Goal: Navigation & Orientation: Understand site structure

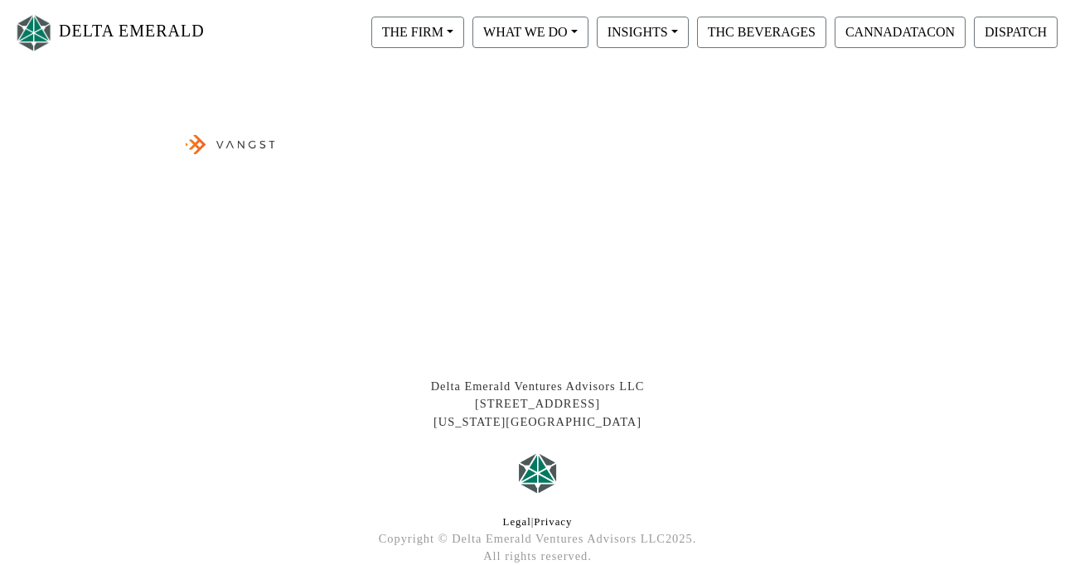
scroll to position [932, 0]
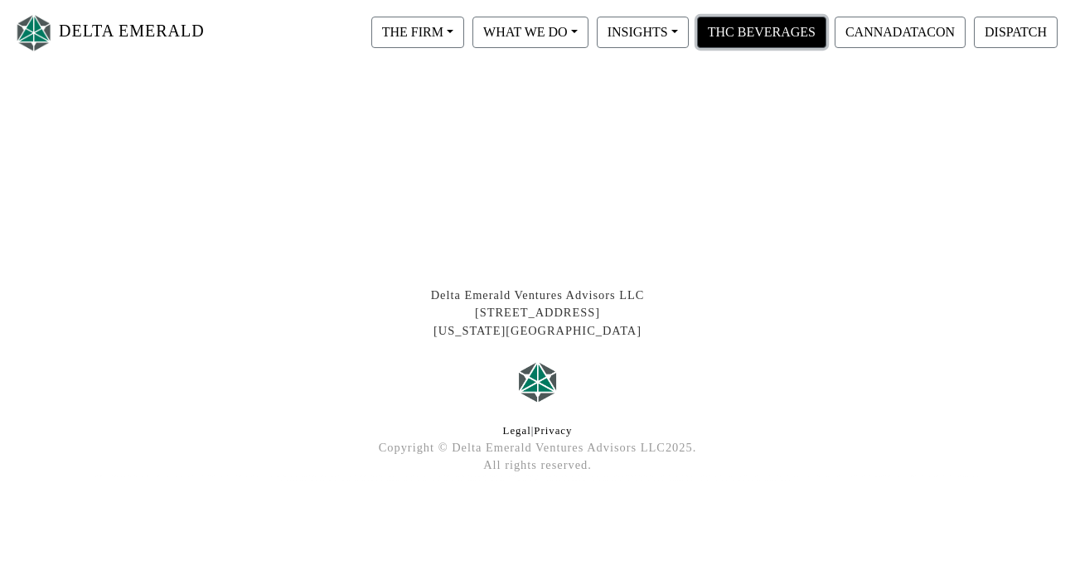
click at [718, 33] on button "THC BEVERAGES" at bounding box center [761, 32] width 129 height 31
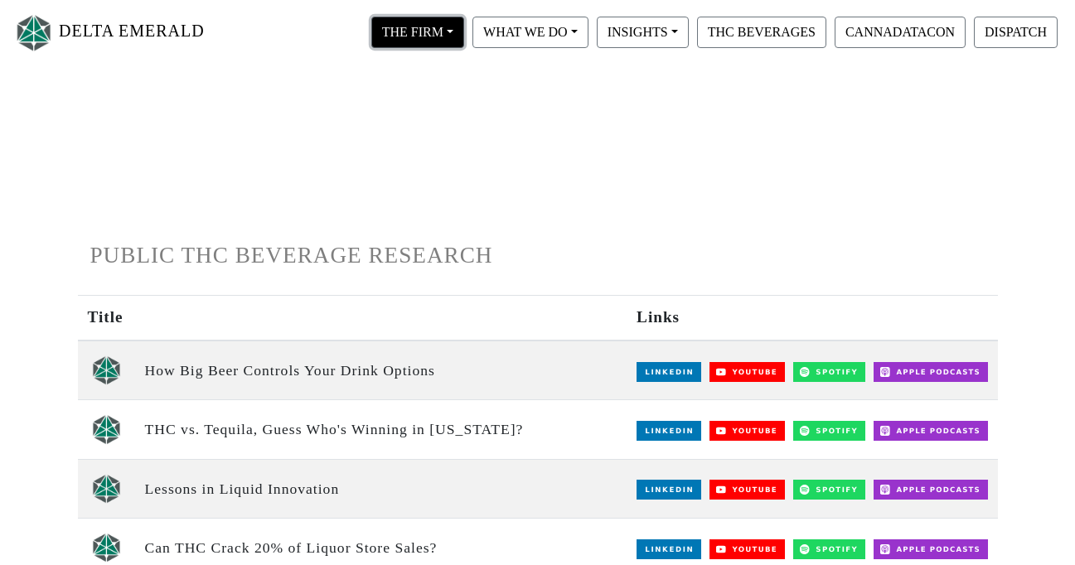
click at [453, 30] on button "THE FIRM" at bounding box center [417, 32] width 93 height 31
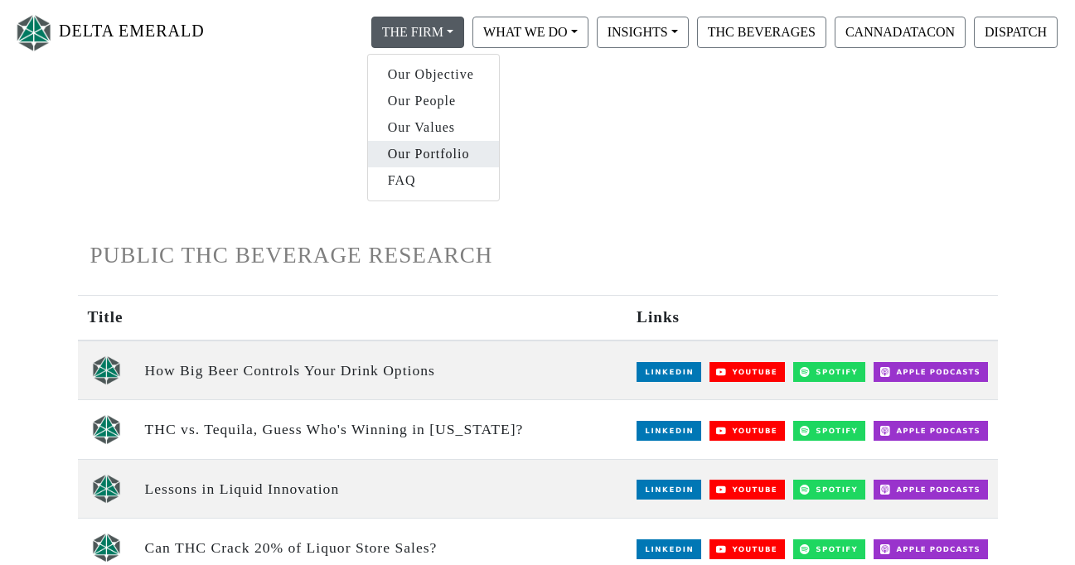
click at [447, 152] on link "Our Portfolio" at bounding box center [433, 154] width 131 height 27
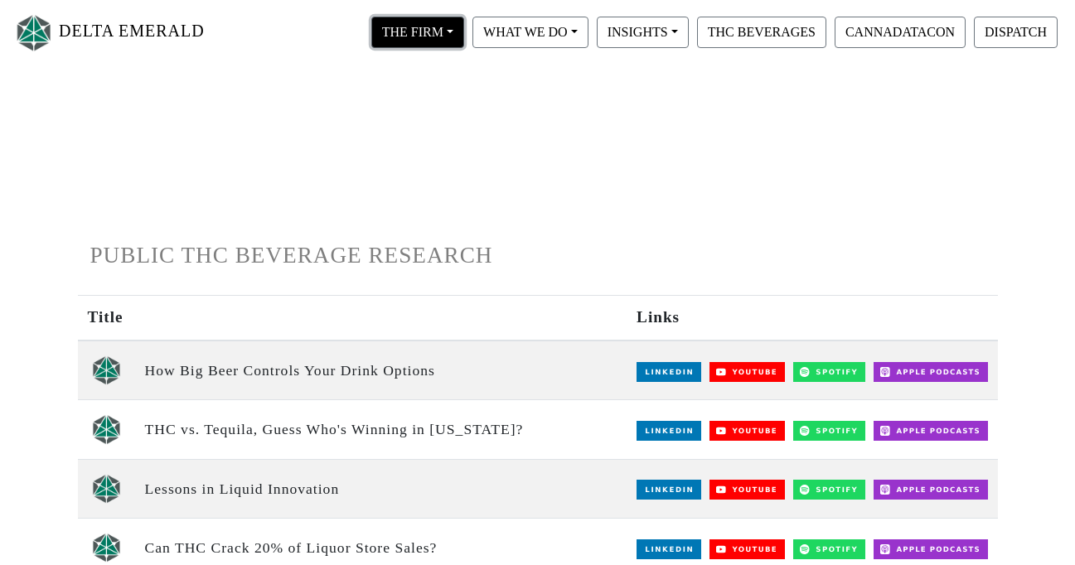
click at [423, 31] on button "THE FIRM" at bounding box center [417, 32] width 93 height 31
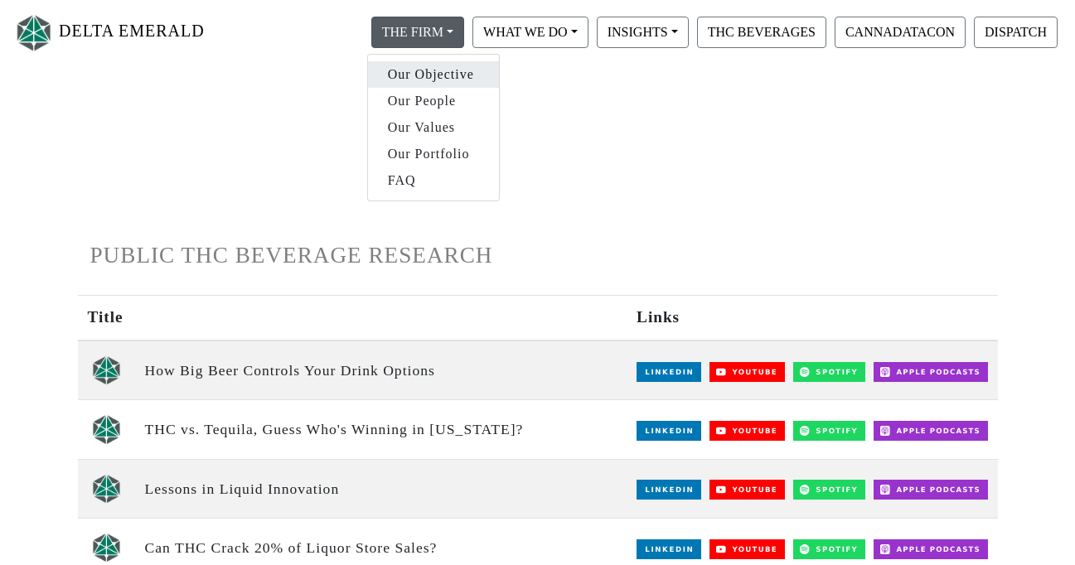
click at [423, 83] on link "Our Objective" at bounding box center [433, 74] width 131 height 27
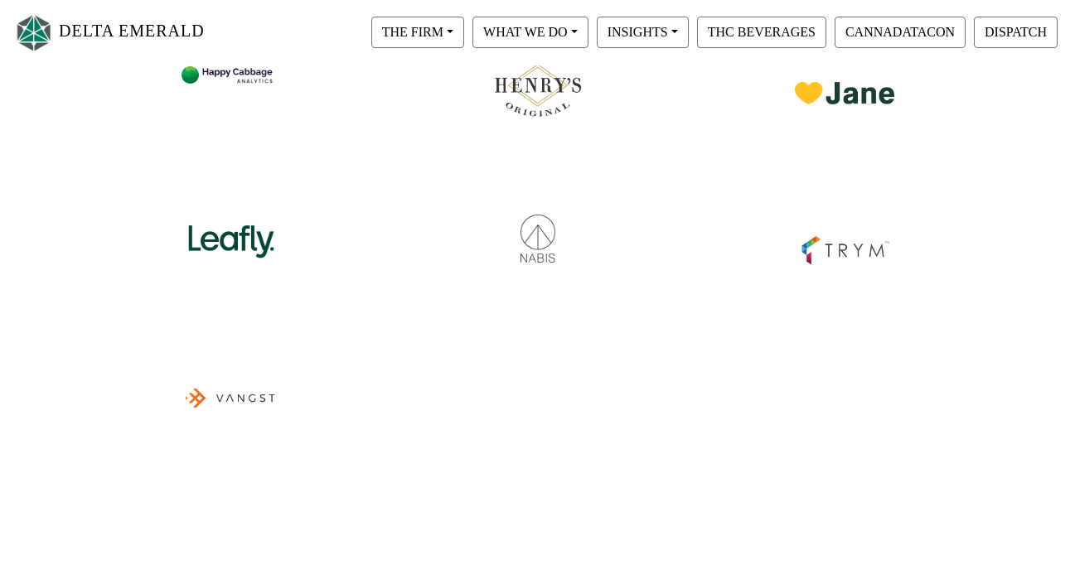
scroll to position [593, 0]
